Goal: Check status: Verify the current state of an ongoing process or item

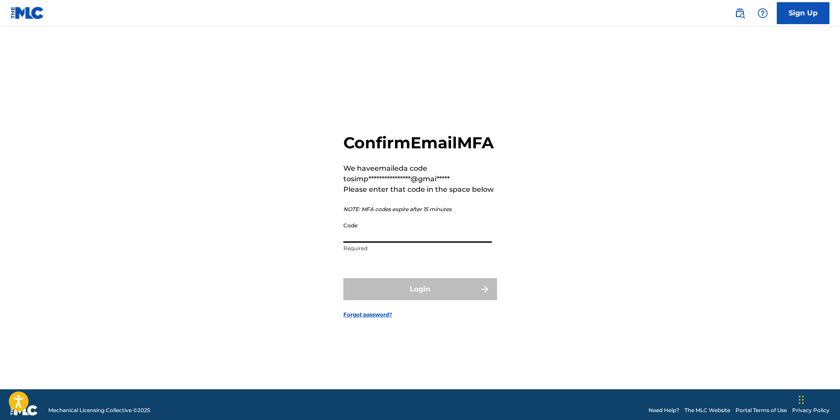
click at [399, 243] on input "Code" at bounding box center [417, 230] width 148 height 25
paste input "968473"
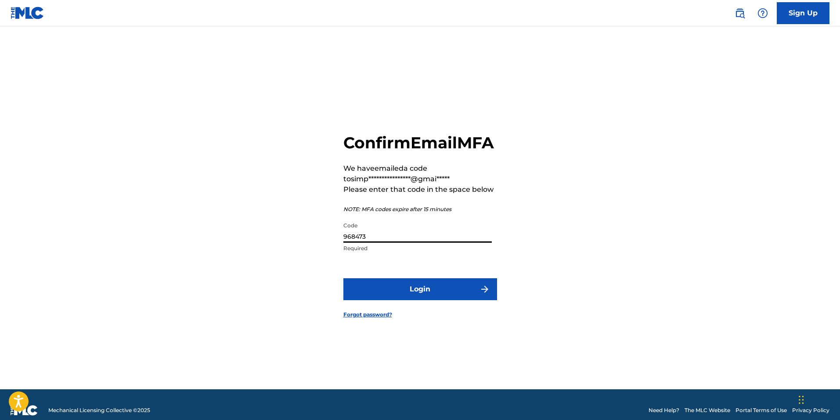
type input "968473"
click at [373, 295] on button "Login" at bounding box center [420, 289] width 154 height 22
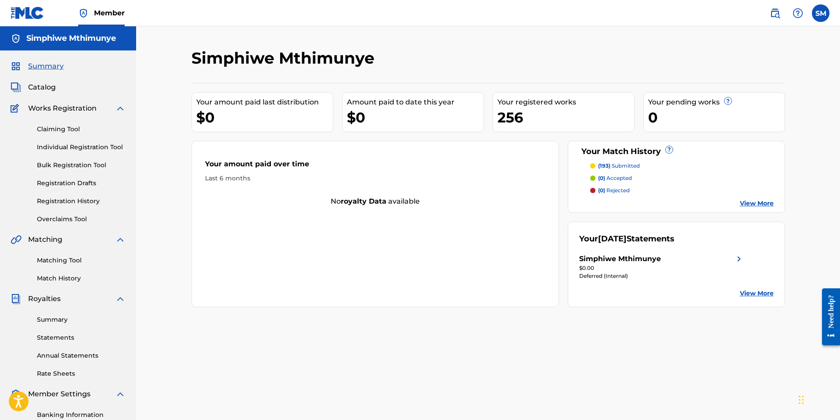
click at [75, 202] on link "Registration History" at bounding box center [81, 201] width 89 height 9
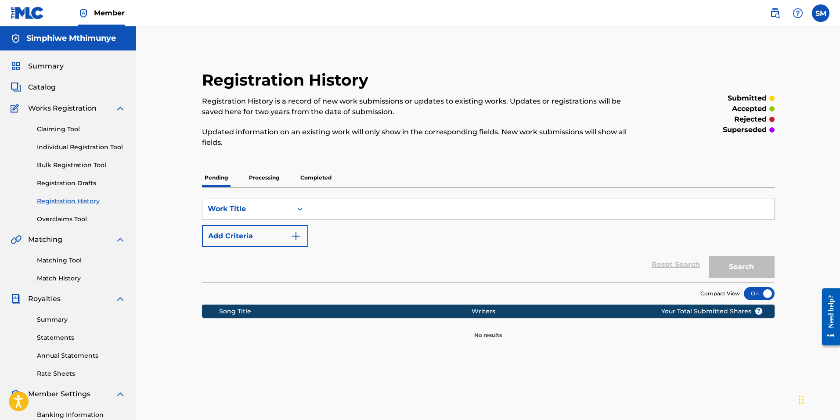
click at [247, 181] on p "Processing" at bounding box center [264, 178] width 36 height 18
click at [308, 176] on p "Completed" at bounding box center [316, 178] width 36 height 18
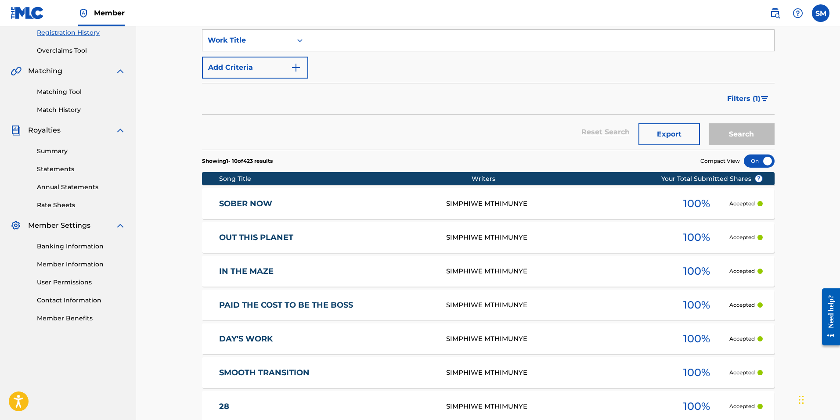
scroll to position [219, 0]
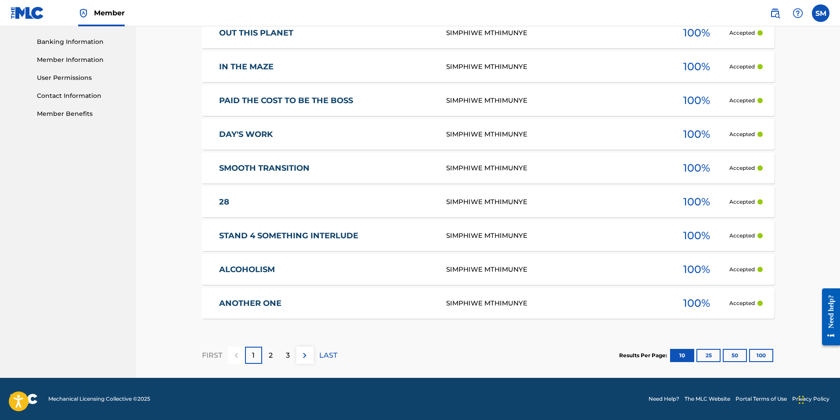
click at [764, 354] on button "100" at bounding box center [761, 355] width 24 height 13
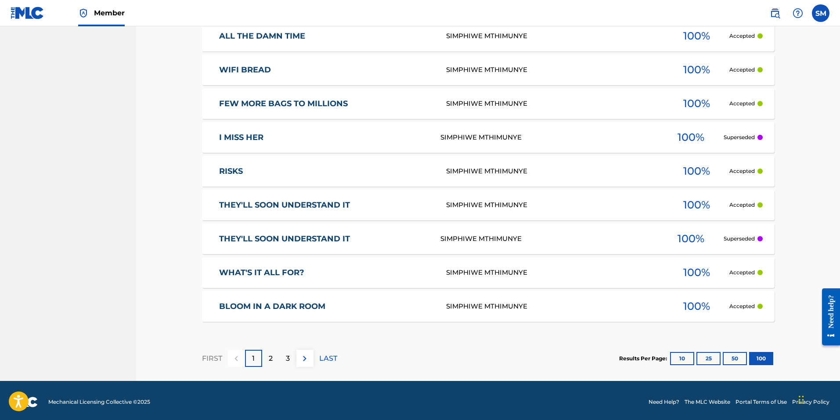
scroll to position [3414, 0]
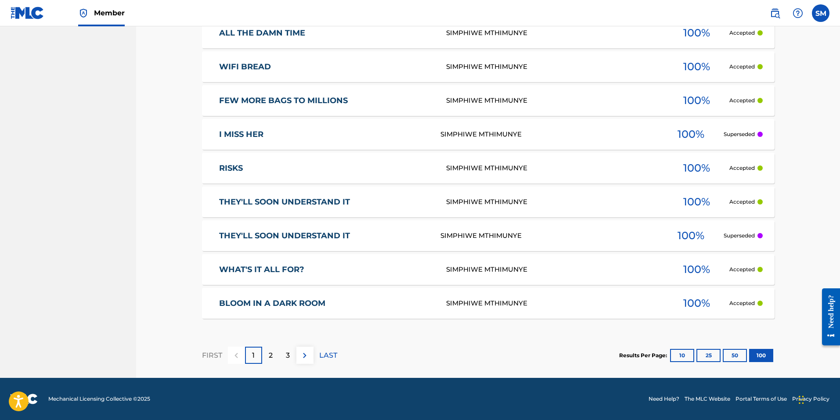
click at [671, 199] on div "100 %" at bounding box center [696, 202] width 66 height 20
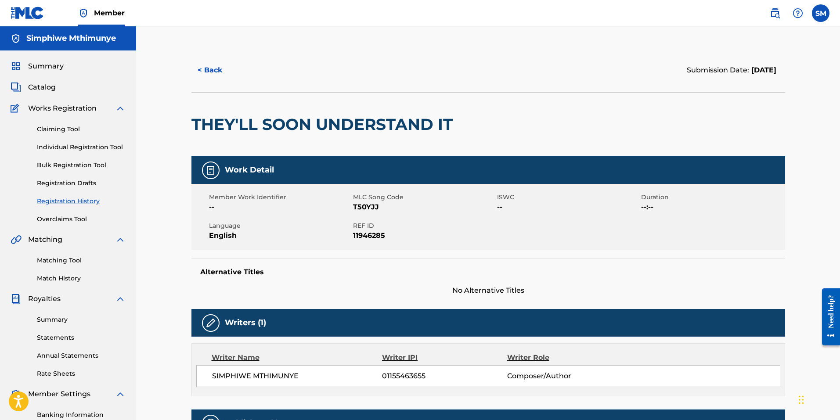
click at [212, 71] on button "< Back" at bounding box center [217, 70] width 53 height 22
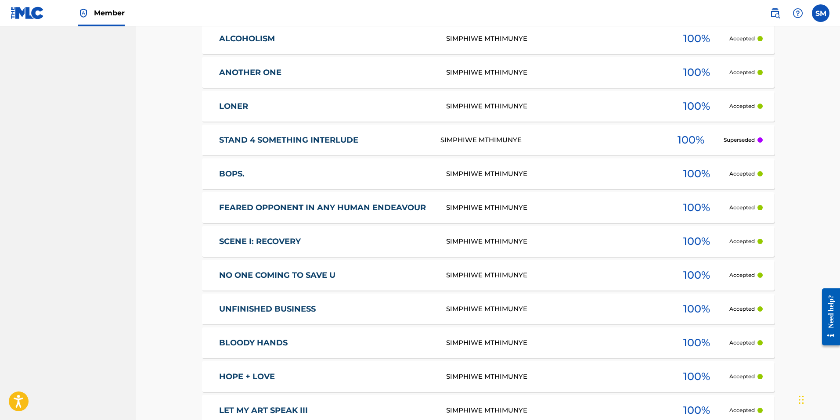
scroll to position [563, 0]
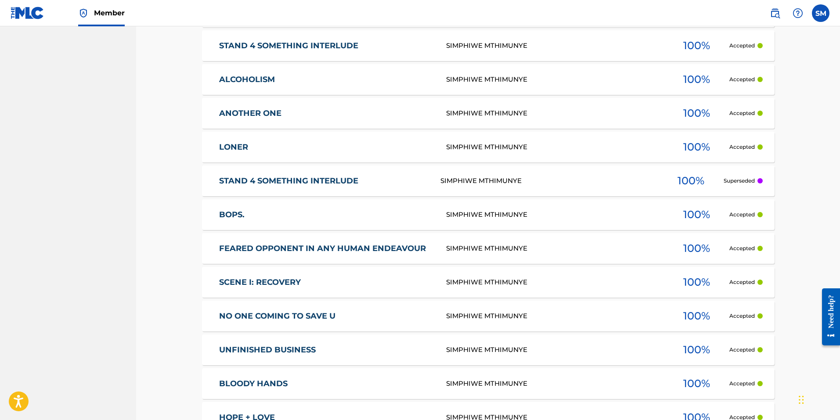
drag, startPoint x: 464, startPoint y: 50, endPoint x: 255, endPoint y: 41, distance: 209.1
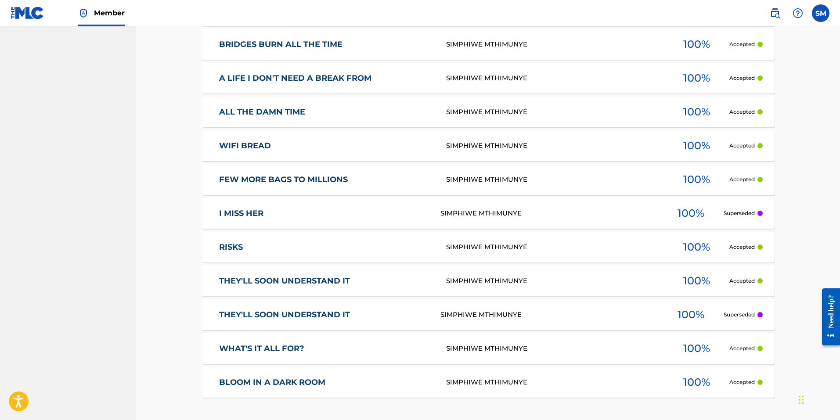
scroll to position [3372, 0]
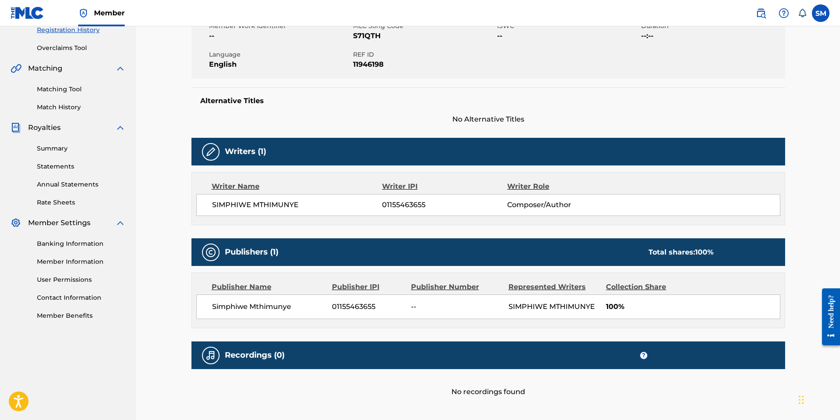
scroll to position [176, 0]
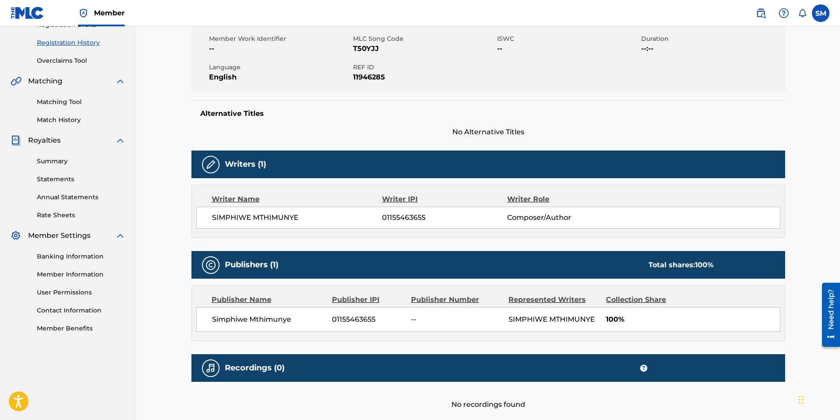
scroll to position [226, 0]
